Goal: Transaction & Acquisition: Purchase product/service

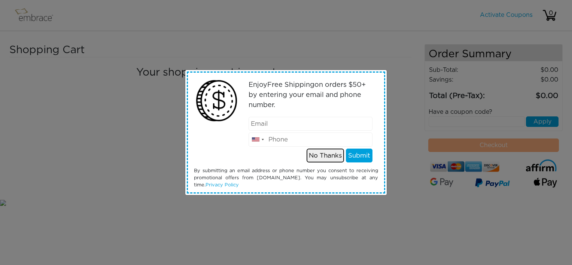
click at [321, 156] on button "No Thanks" at bounding box center [324, 155] width 37 height 14
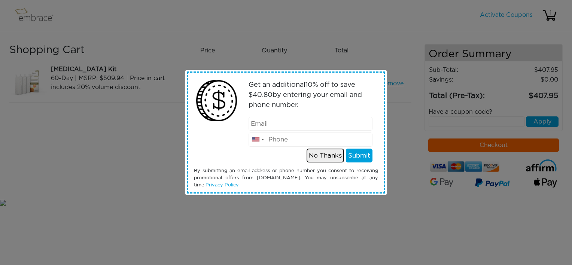
click at [335, 154] on button "No Thanks" at bounding box center [324, 155] width 37 height 14
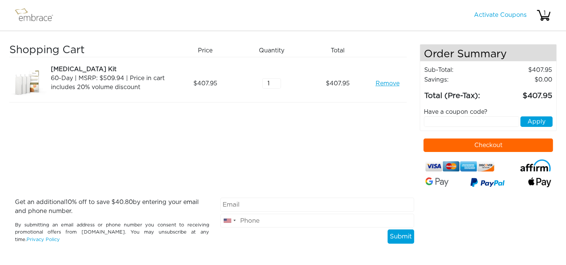
click at [442, 145] on button "Checkout" at bounding box center [487, 144] width 129 height 13
click at [384, 84] on link "Remove" at bounding box center [387, 83] width 24 height 9
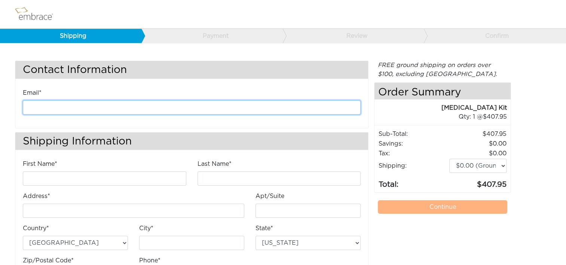
click at [147, 101] on input "email" at bounding box center [192, 107] width 338 height 14
type input "kanderson@diligenthealthsolutions.com"
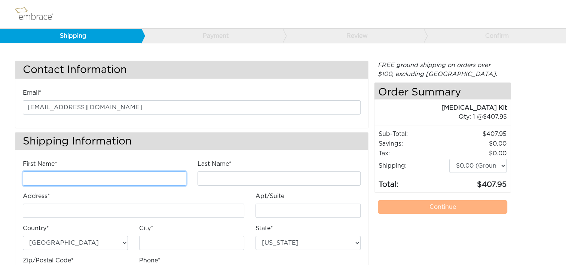
type input "Kathleen"
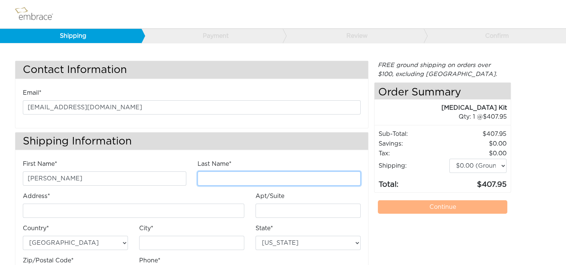
type input "Anderson"
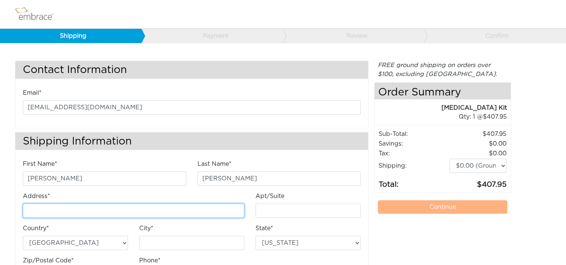
type input "4200 Lafayette Center Drive"
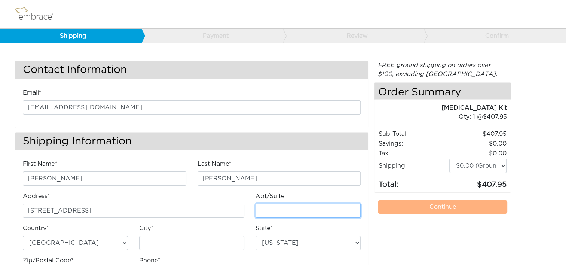
type input "E"
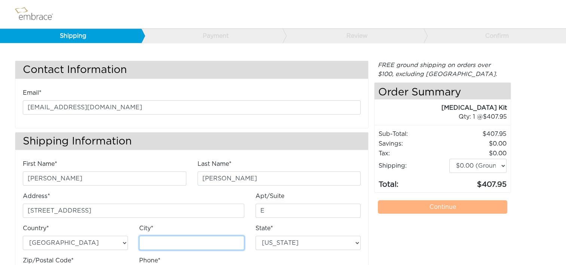
type input "Chantilly"
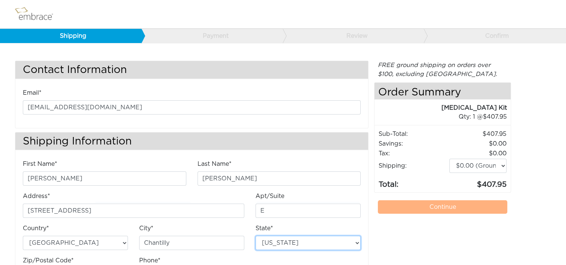
select select "VA"
type input "20151"
type input "7034490520"
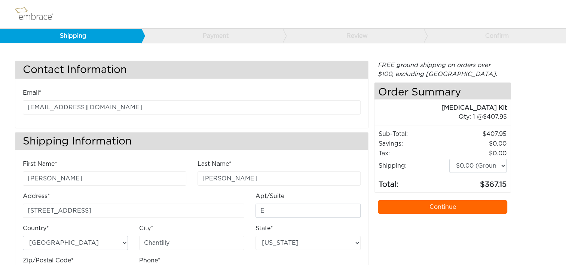
click at [419, 206] on link "Continue" at bounding box center [442, 206] width 129 height 13
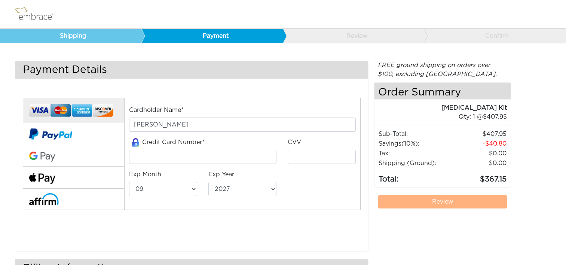
select select "9"
select select "2027"
